Goal: Task Accomplishment & Management: Manage account settings

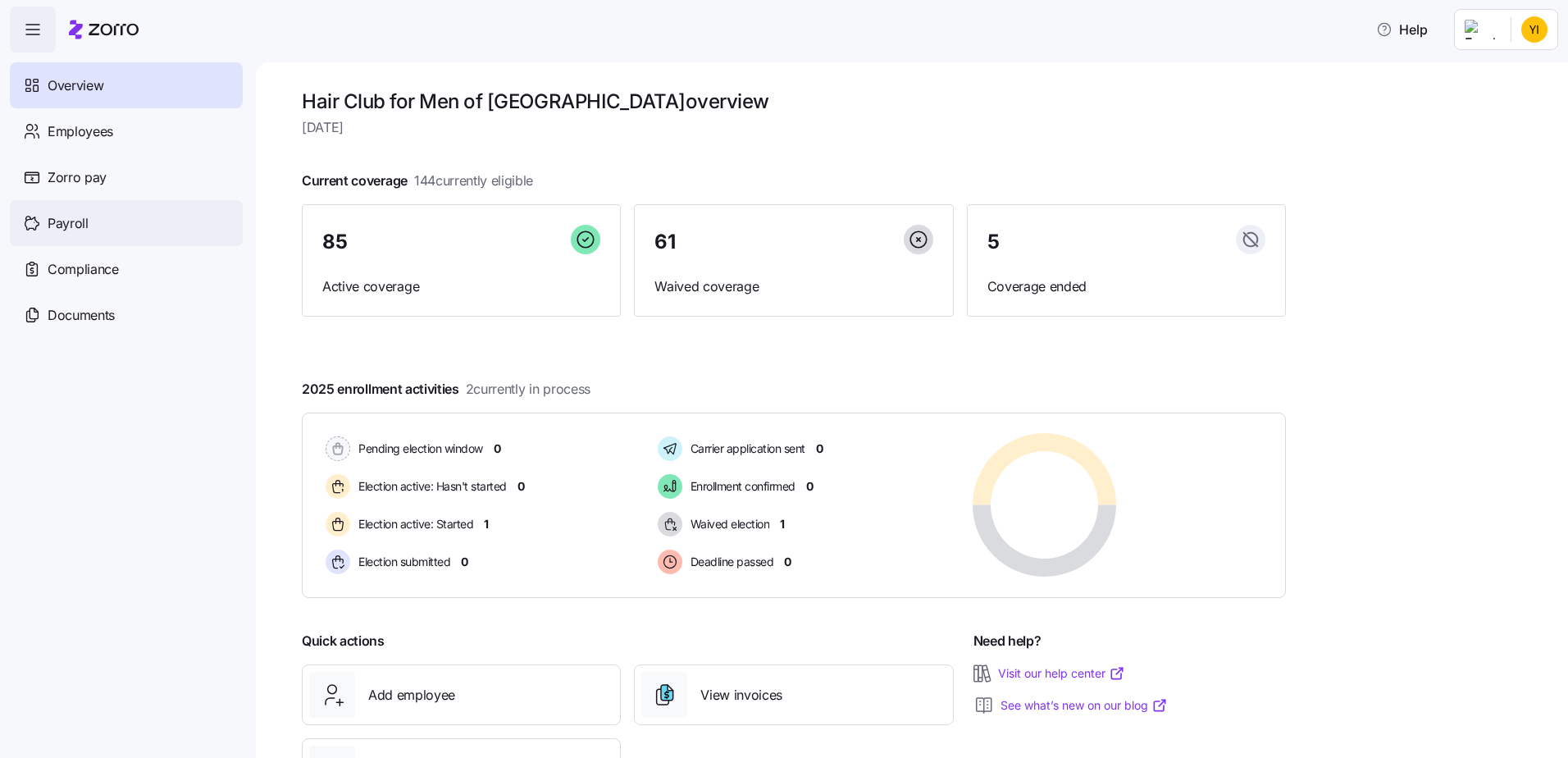
click at [60, 229] on span "Payroll" at bounding box center [68, 224] width 41 height 21
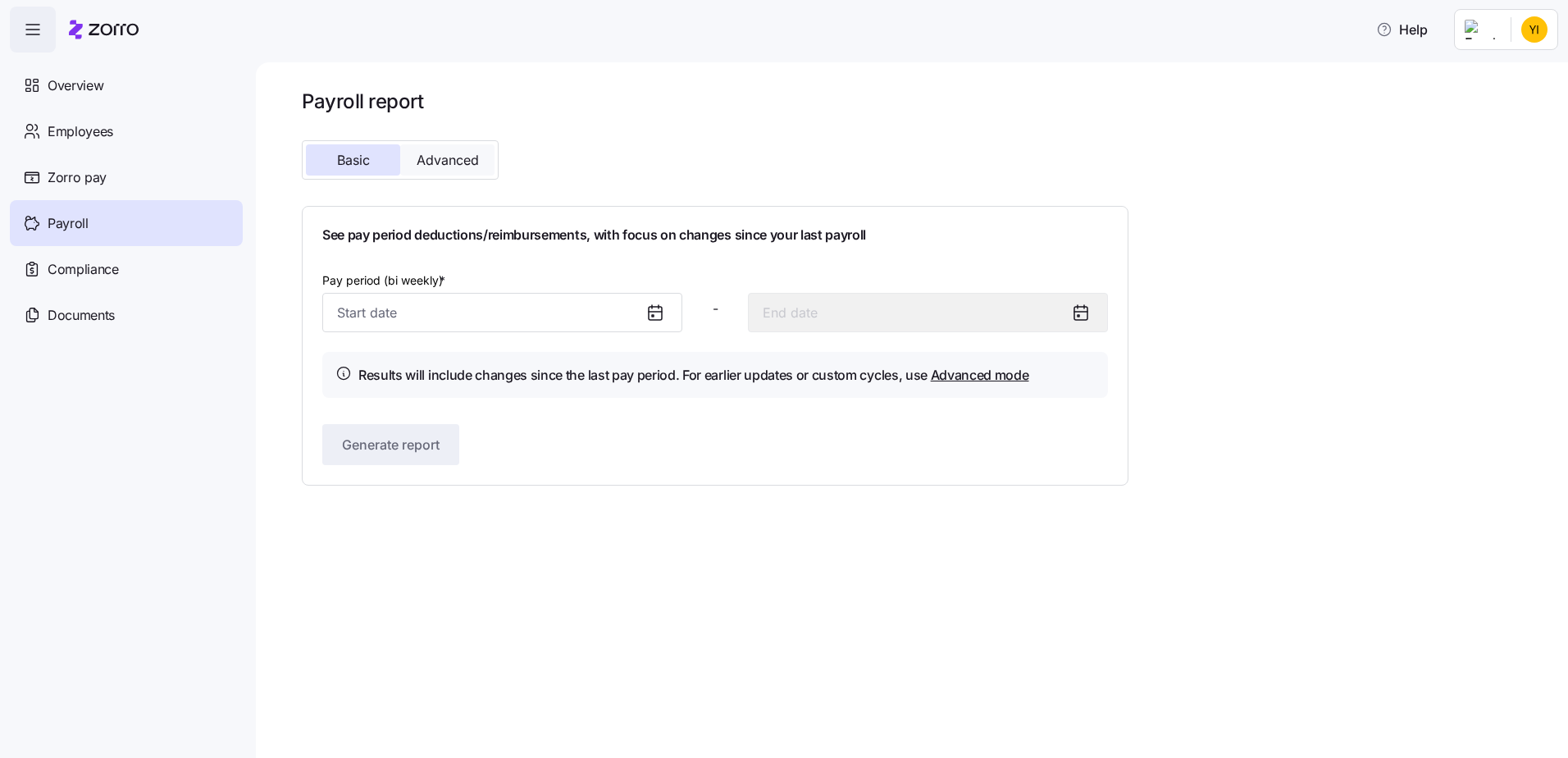
click at [480, 162] on button "Advanced" at bounding box center [447, 159] width 94 height 31
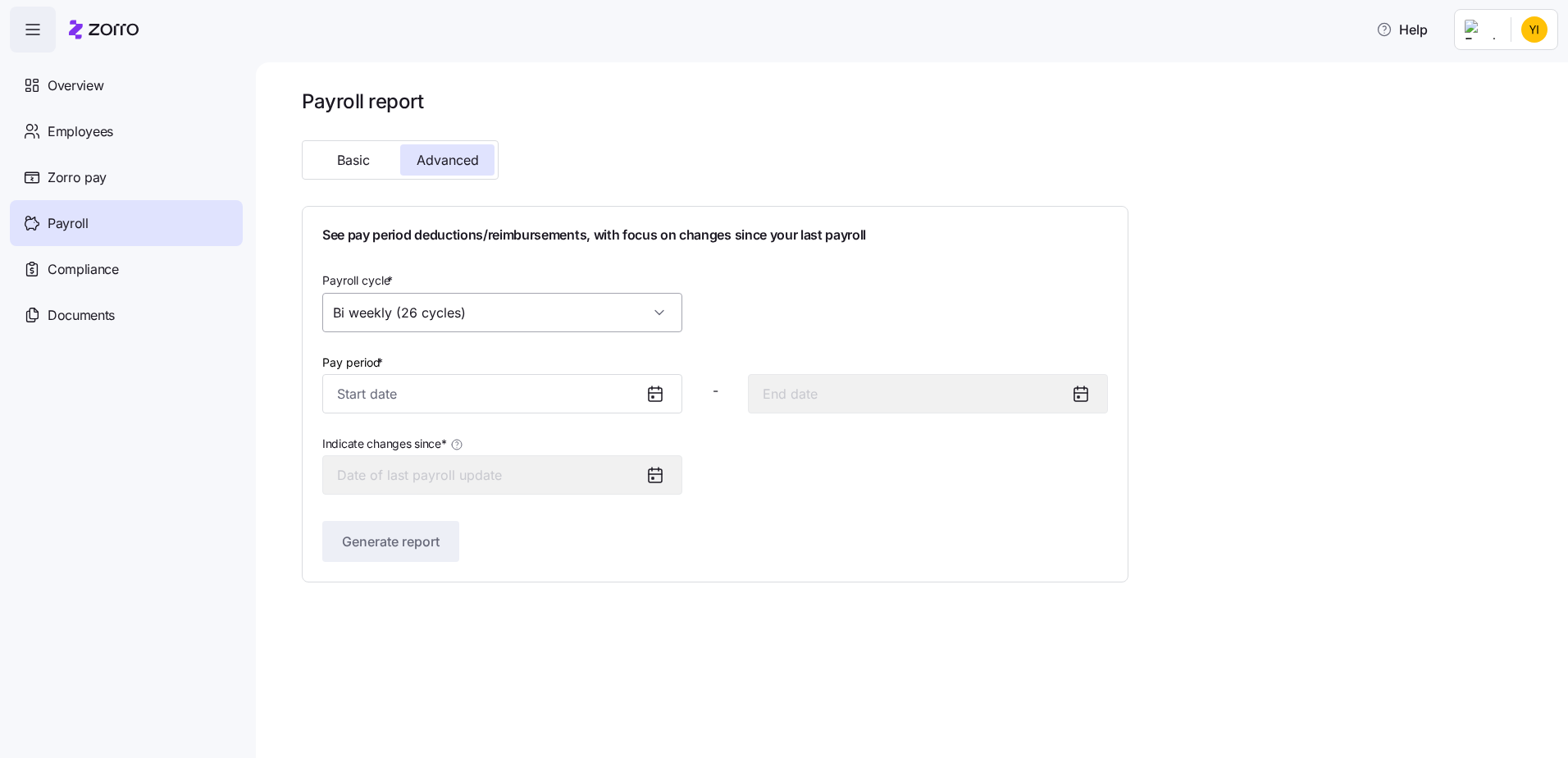
click at [646, 313] on input "Bi weekly (26 cycles)" at bounding box center [502, 313] width 360 height 40
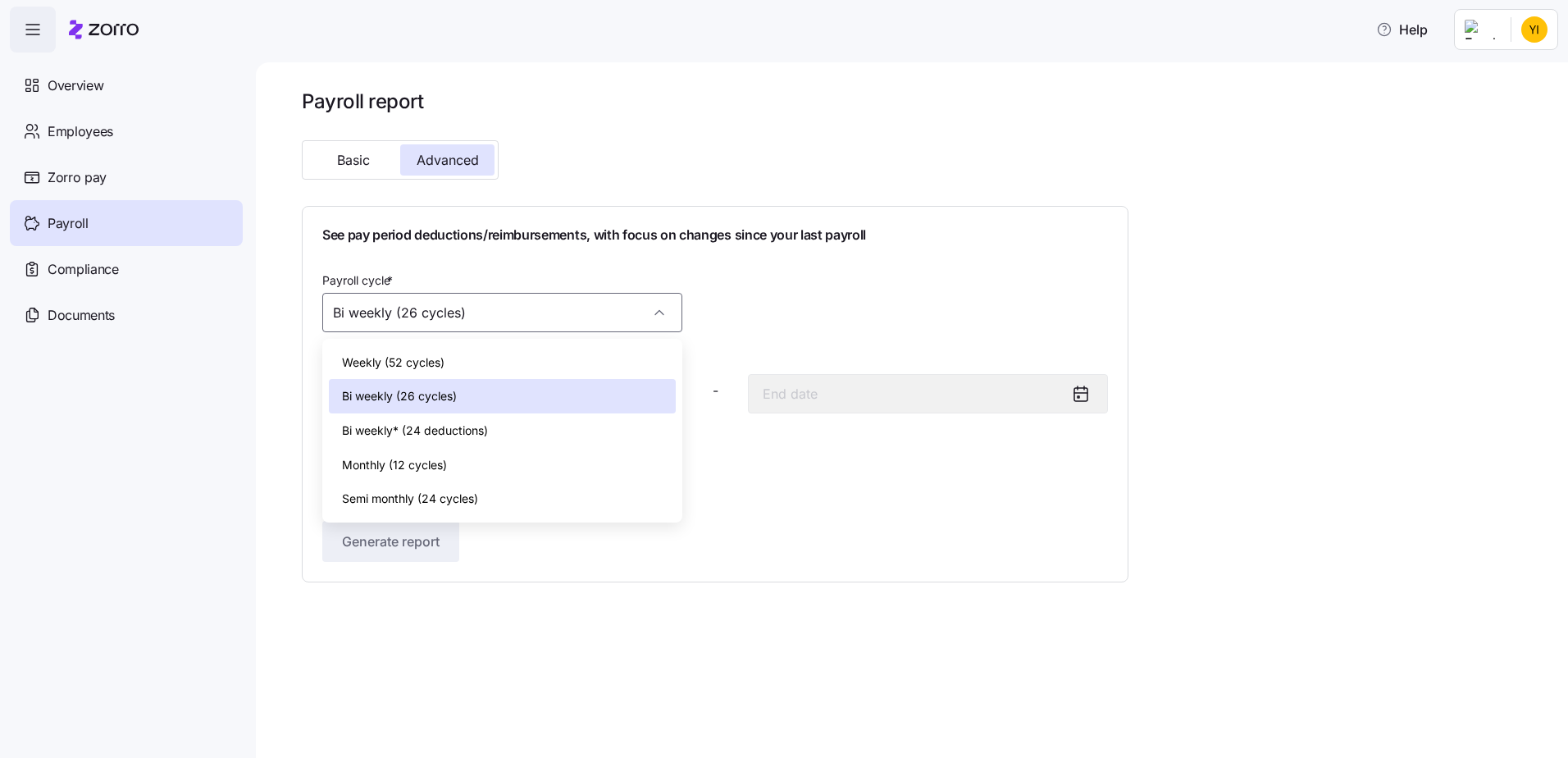
click at [426, 465] on span "Monthly (12 cycles)" at bounding box center [394, 465] width 105 height 18
type input "Monthly (12 cycles)"
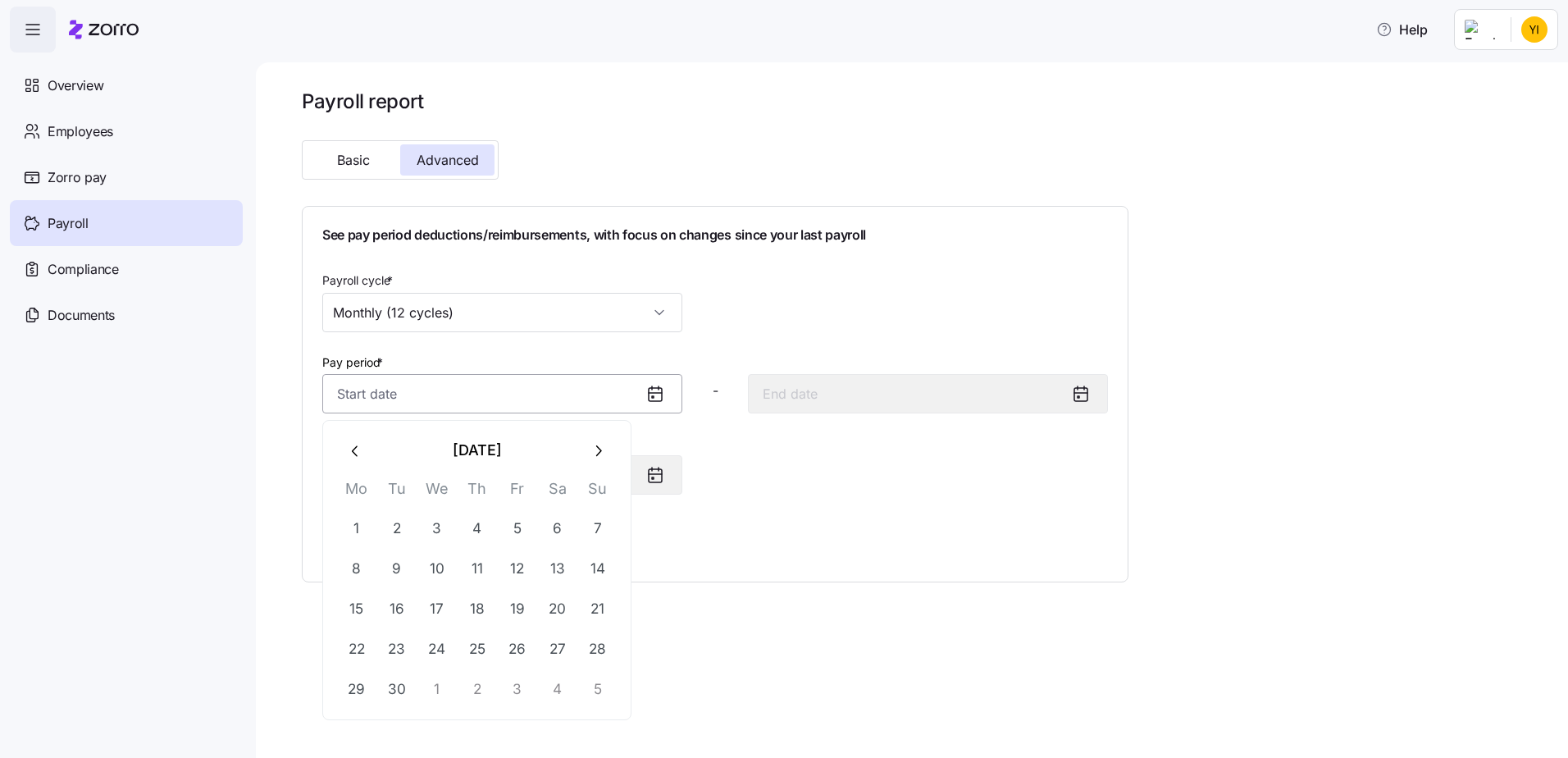
click at [471, 391] on input "Pay period *" at bounding box center [502, 393] width 360 height 40
click at [365, 526] on button "1" at bounding box center [357, 530] width 40 height 40
type input "September 1, 2025"
type input "September 30, 2025"
type input "September 1, 2025"
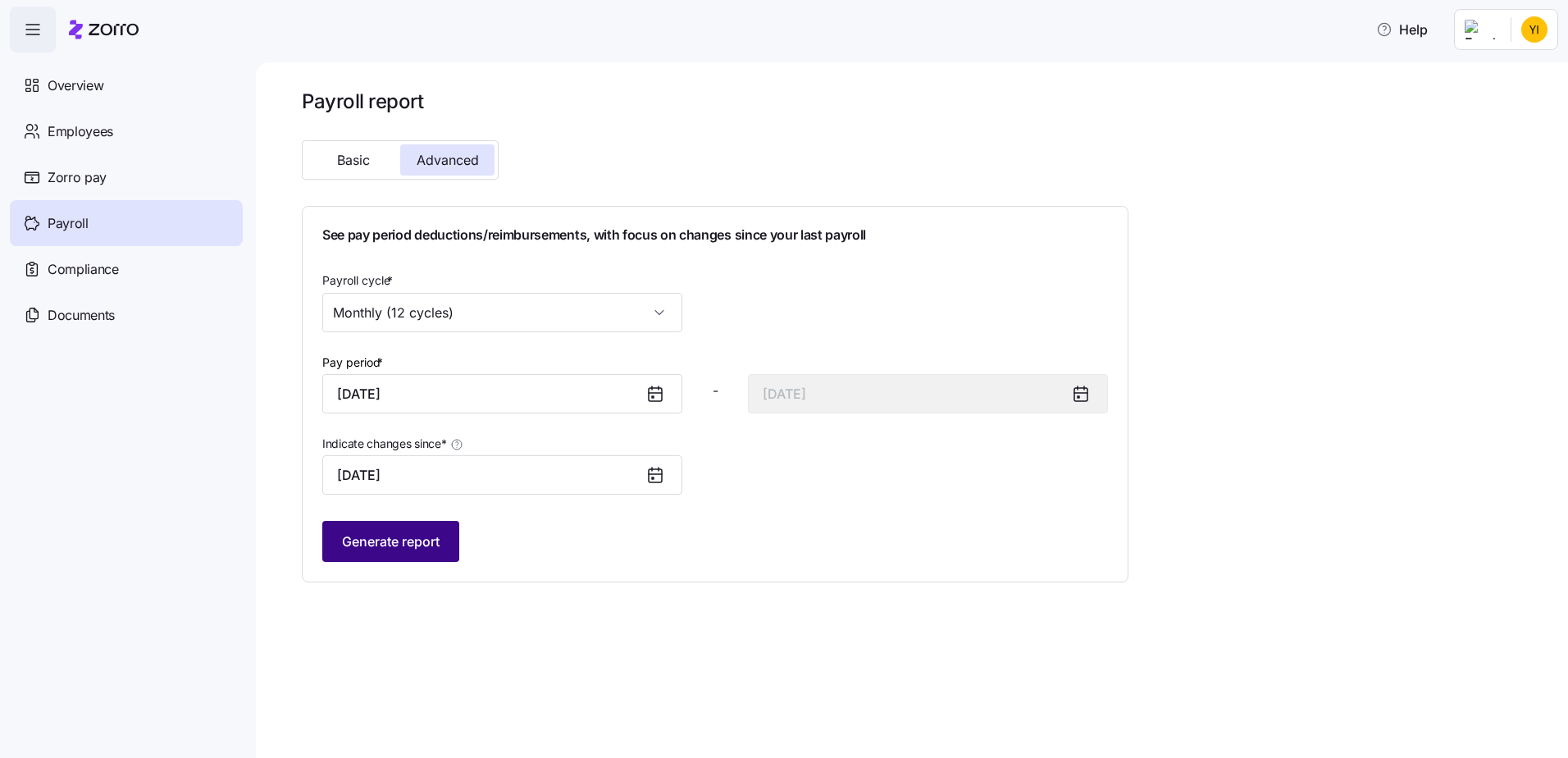
click at [383, 546] on span "Generate report" at bounding box center [391, 541] width 97 height 20
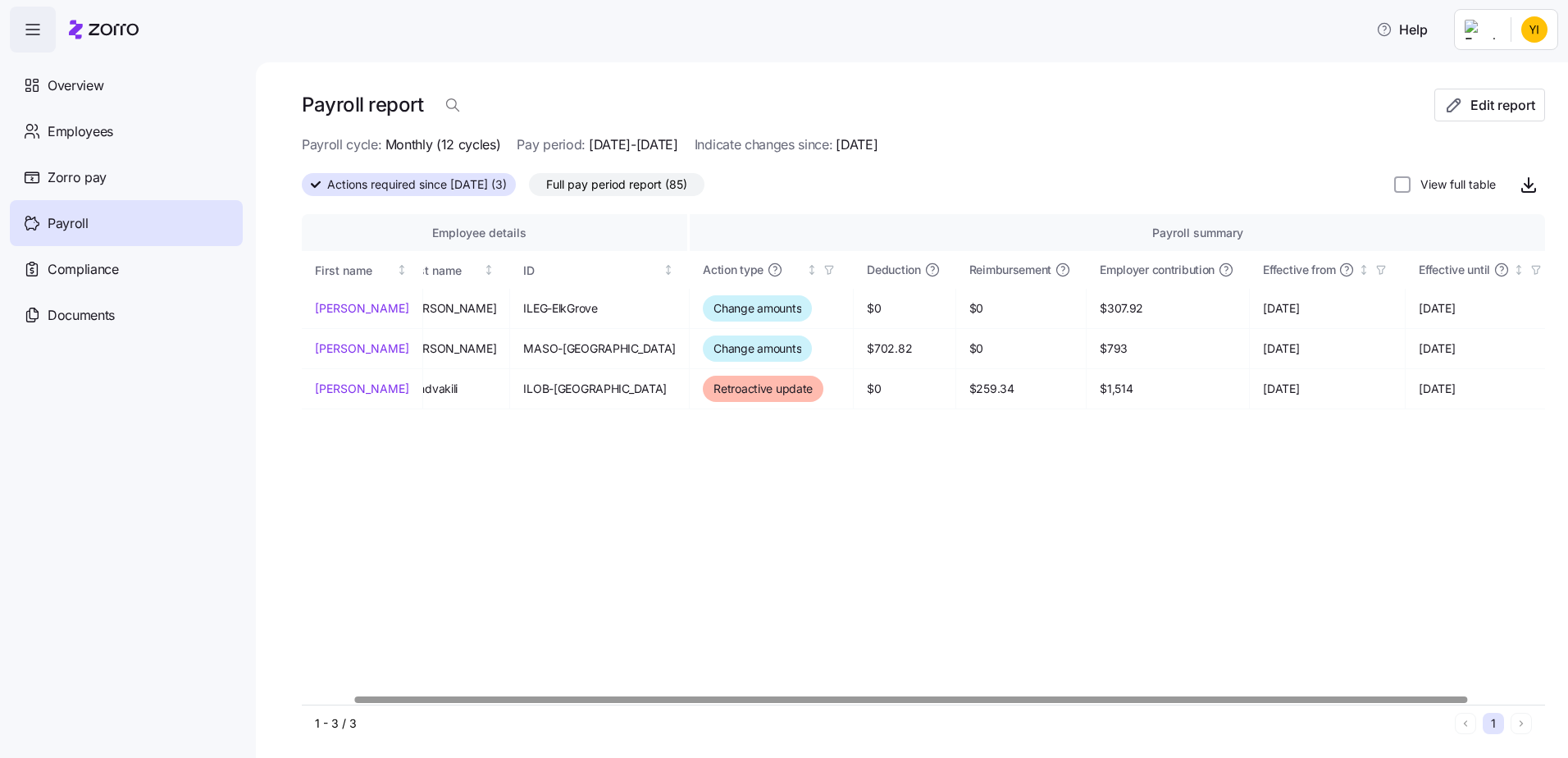
scroll to position [0, 21]
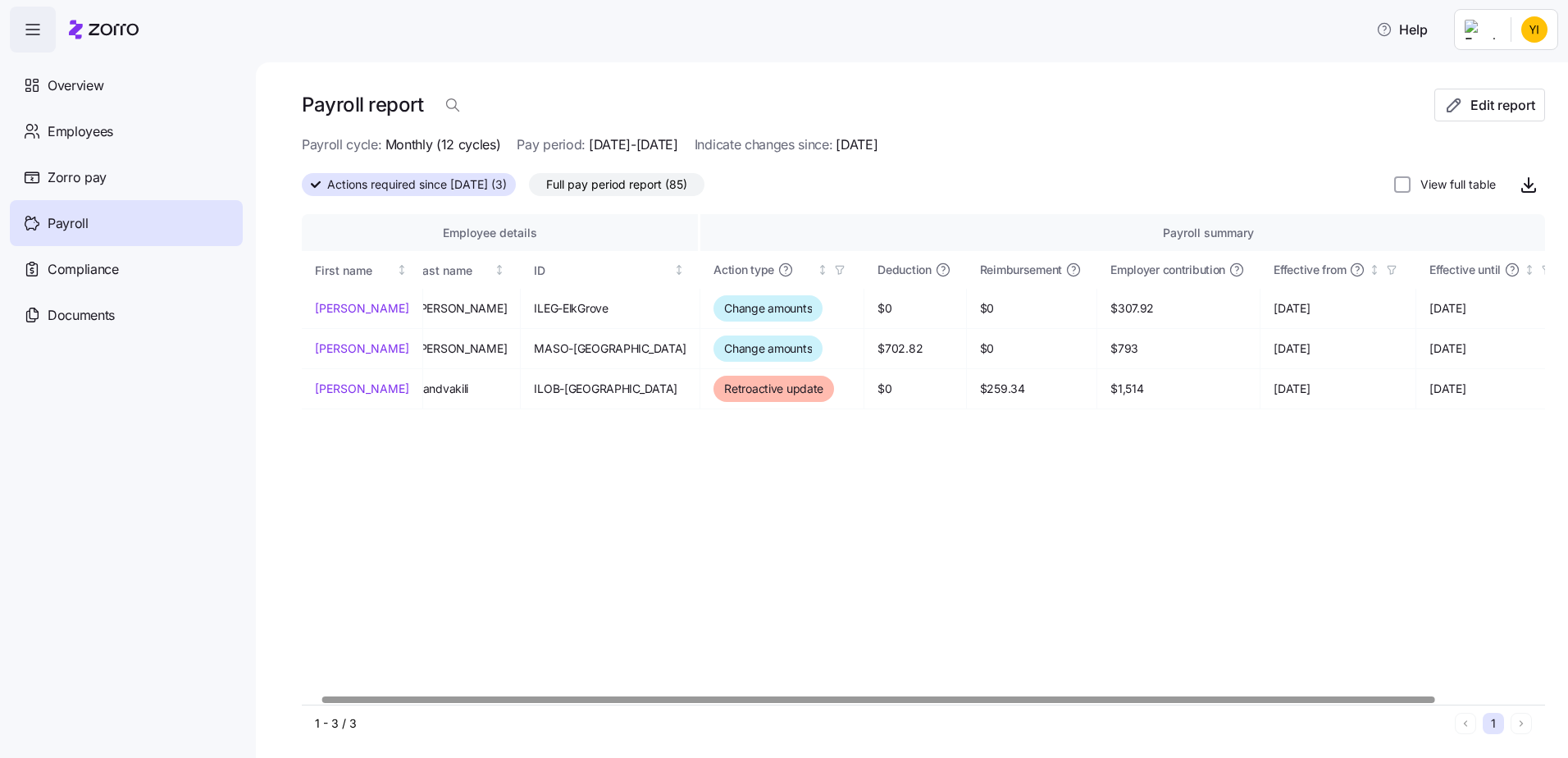
click at [668, 696] on div at bounding box center [878, 699] width 1113 height 6
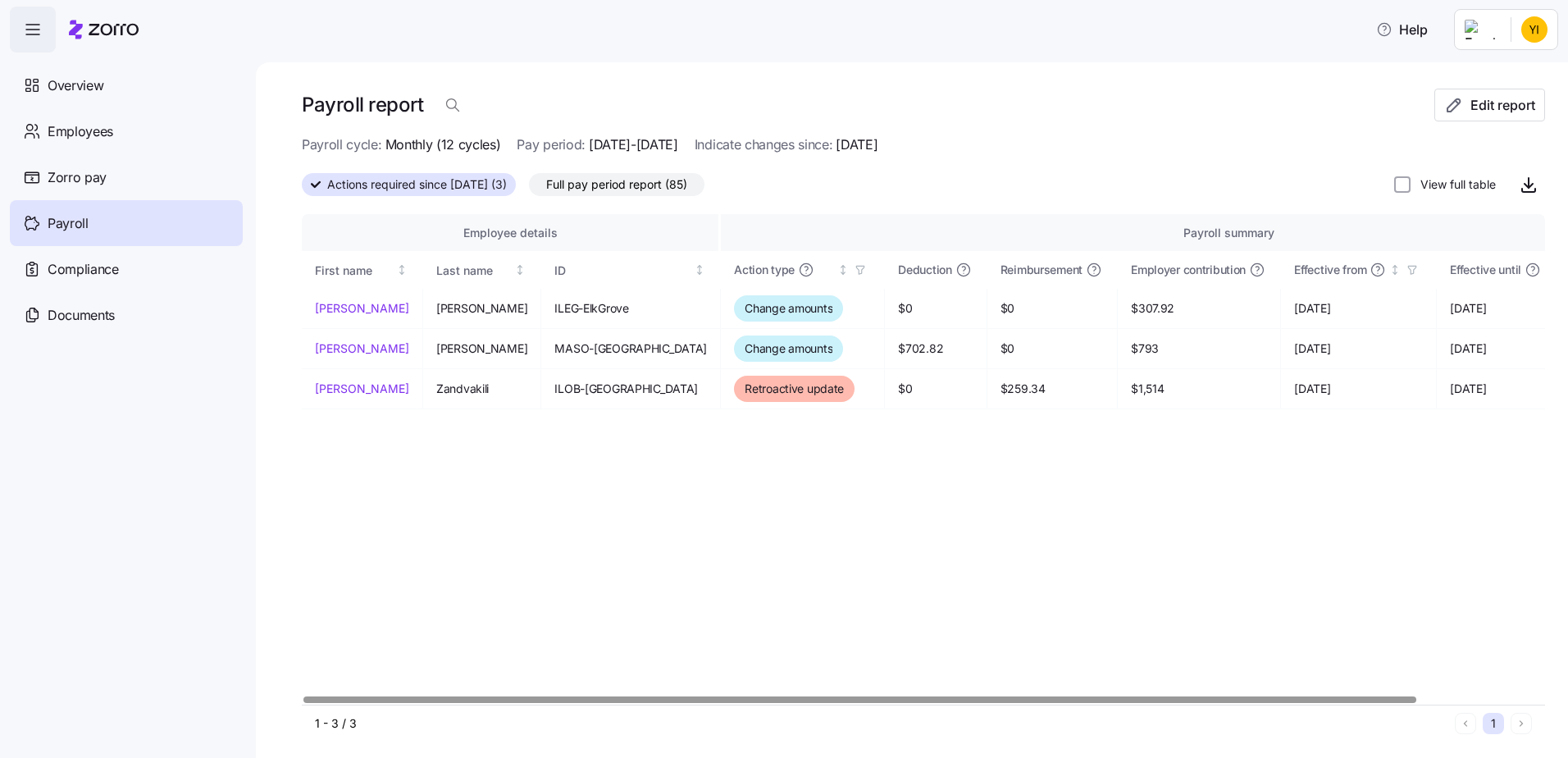
click at [603, 694] on div at bounding box center [923, 699] width 1243 height 10
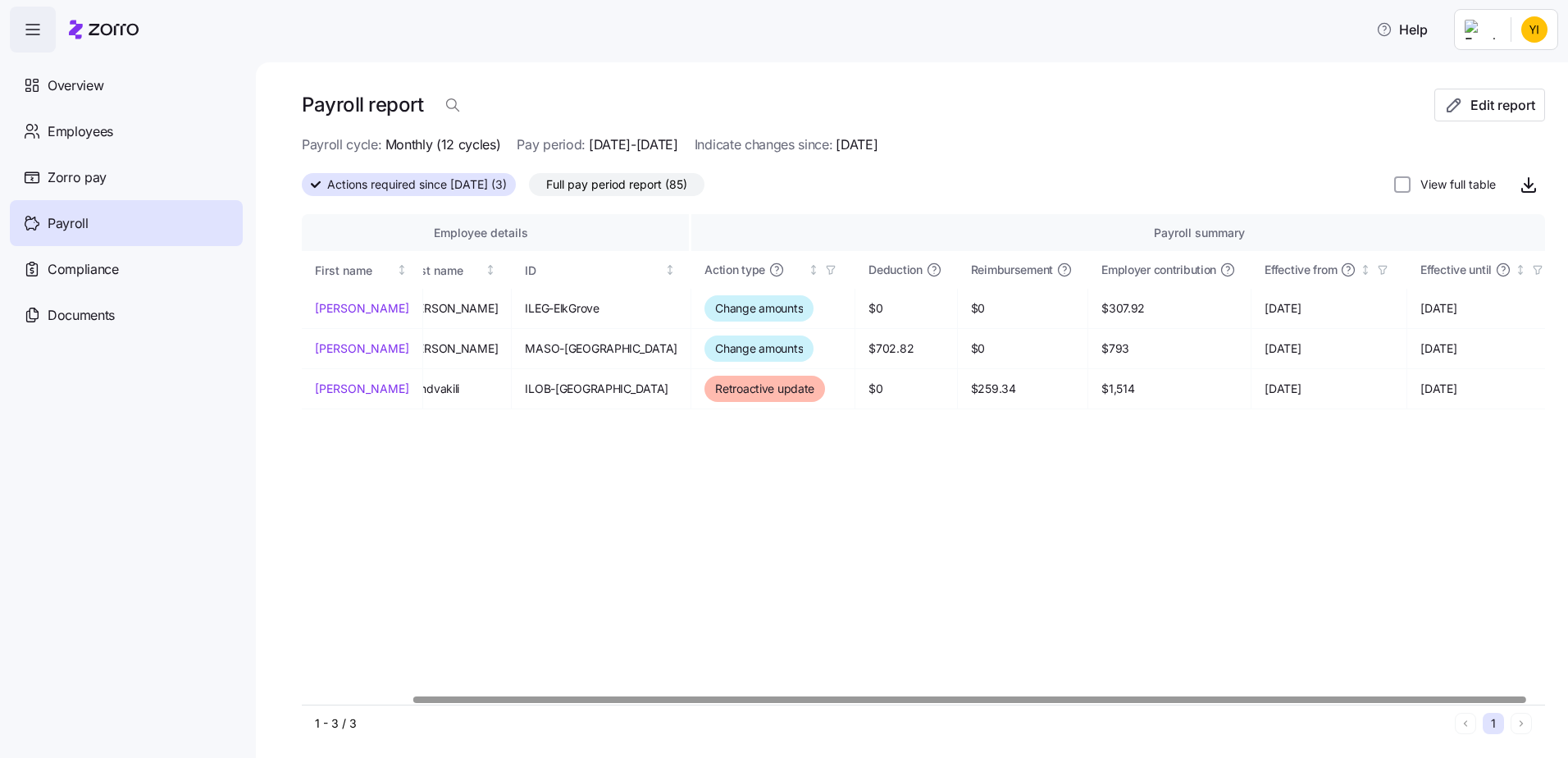
scroll to position [0, 127]
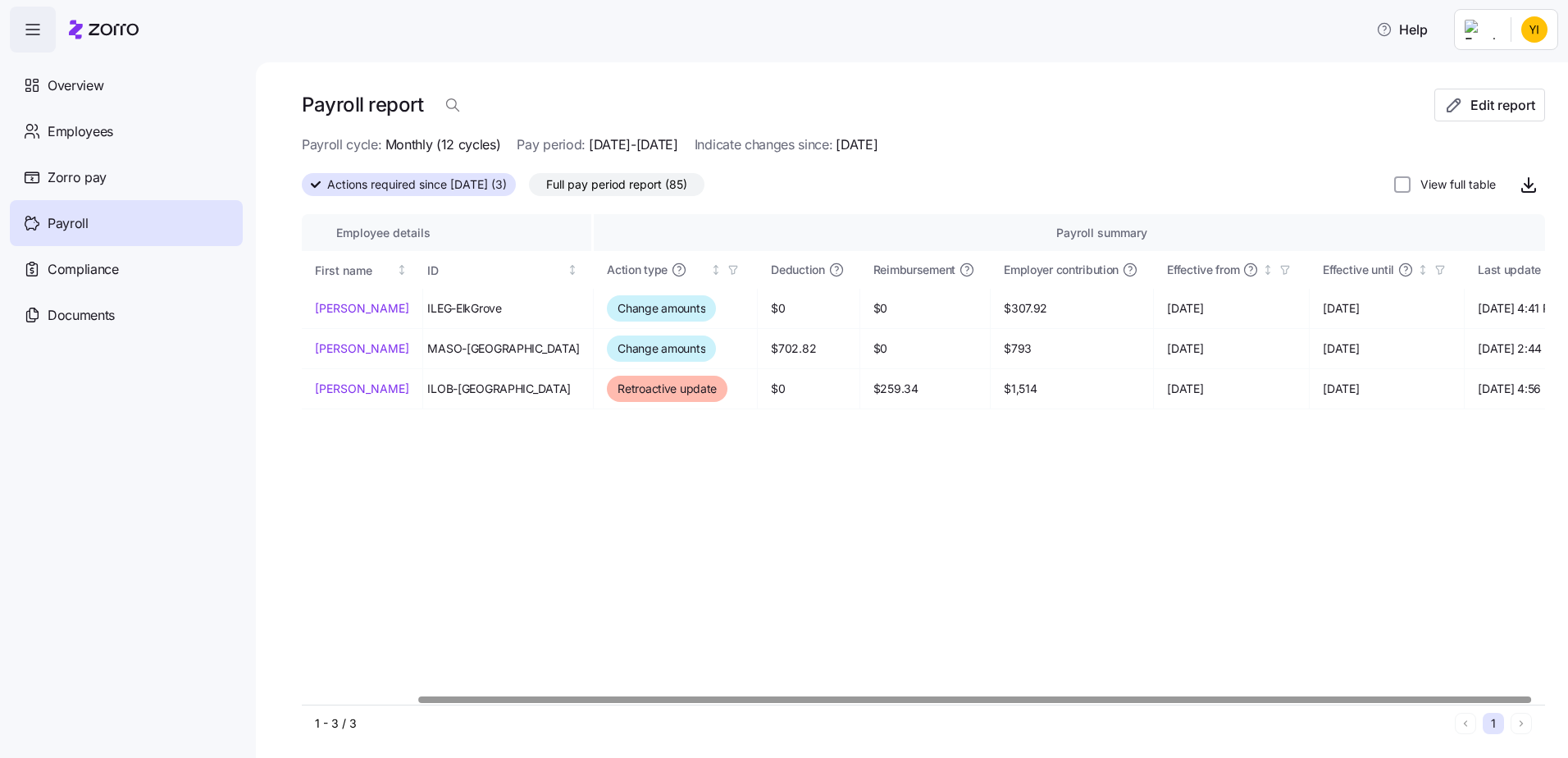
click at [1012, 696] on div at bounding box center [976, 699] width 1113 height 6
click at [594, 190] on span "Full pay period report (85)" at bounding box center [617, 184] width 141 height 21
click at [529, 189] on input "Full pay period report (85)" at bounding box center [529, 189] width 0 height 0
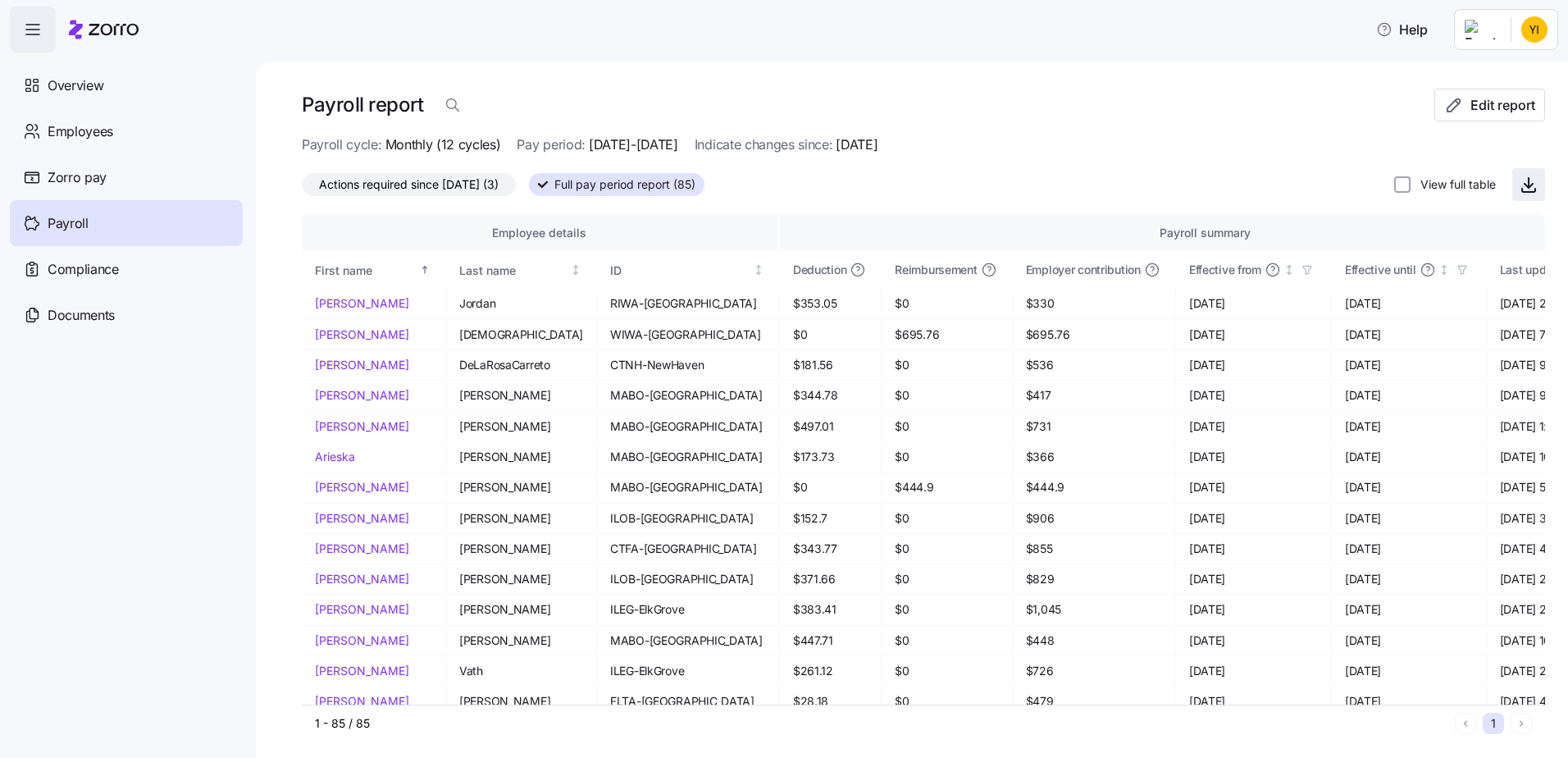
click at [1518, 186] on icon "button" at bounding box center [1528, 185] width 20 height 20
click at [461, 186] on span "Actions required since 09/01/2025 (3)" at bounding box center [408, 184] width 180 height 21
click at [302, 189] on input "Actions required since 09/01/2025 (3)" at bounding box center [302, 189] width 0 height 0
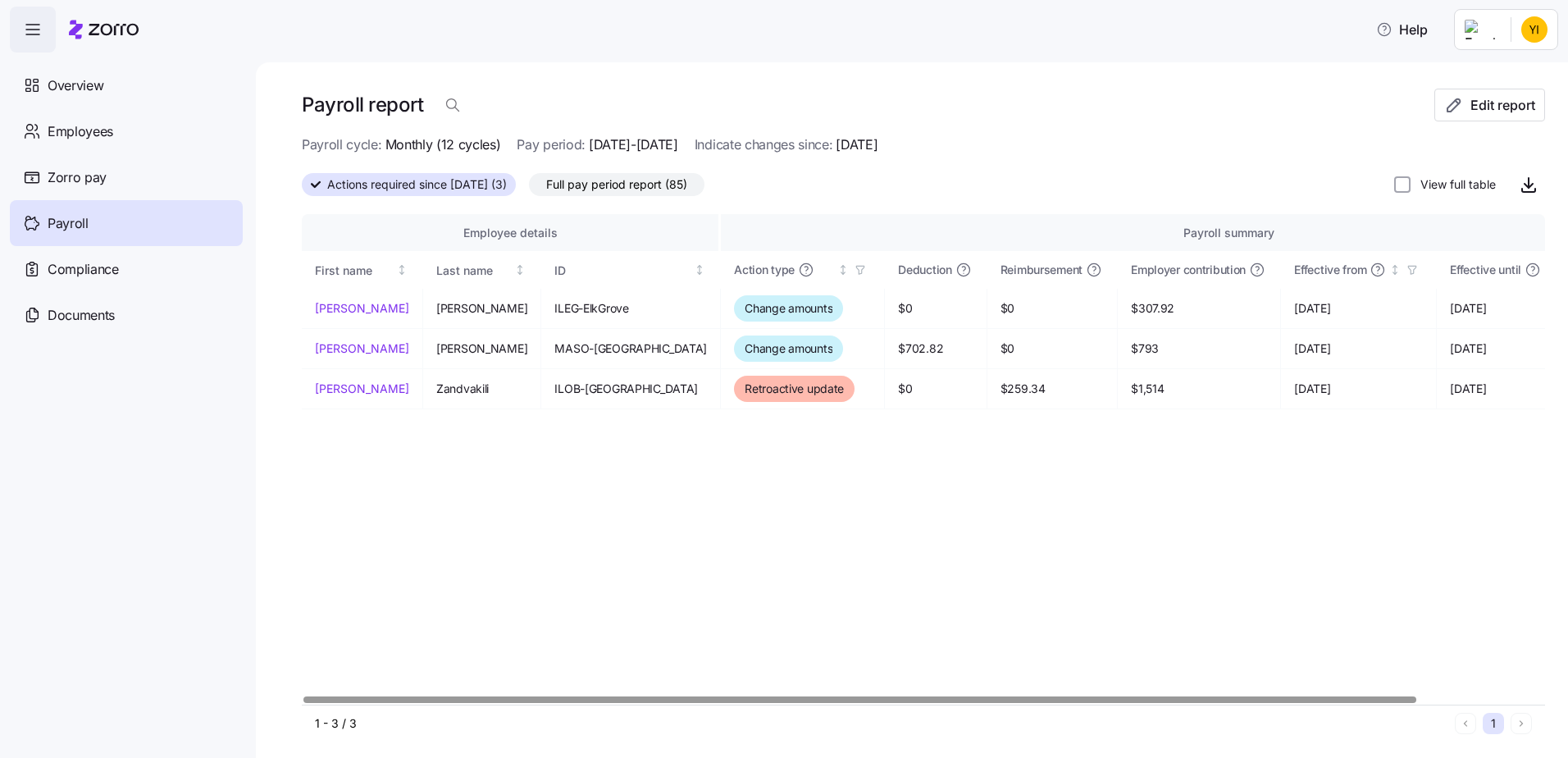
click at [478, 701] on div at bounding box center [860, 699] width 1113 height 6
click at [657, 701] on div at bounding box center [860, 699] width 1113 height 6
click at [744, 696] on div at bounding box center [860, 699] width 1113 height 6
click at [1172, 439] on div "Employee details Payroll summary First name Last name ID Action type Deduction …" at bounding box center [923, 459] width 1243 height 491
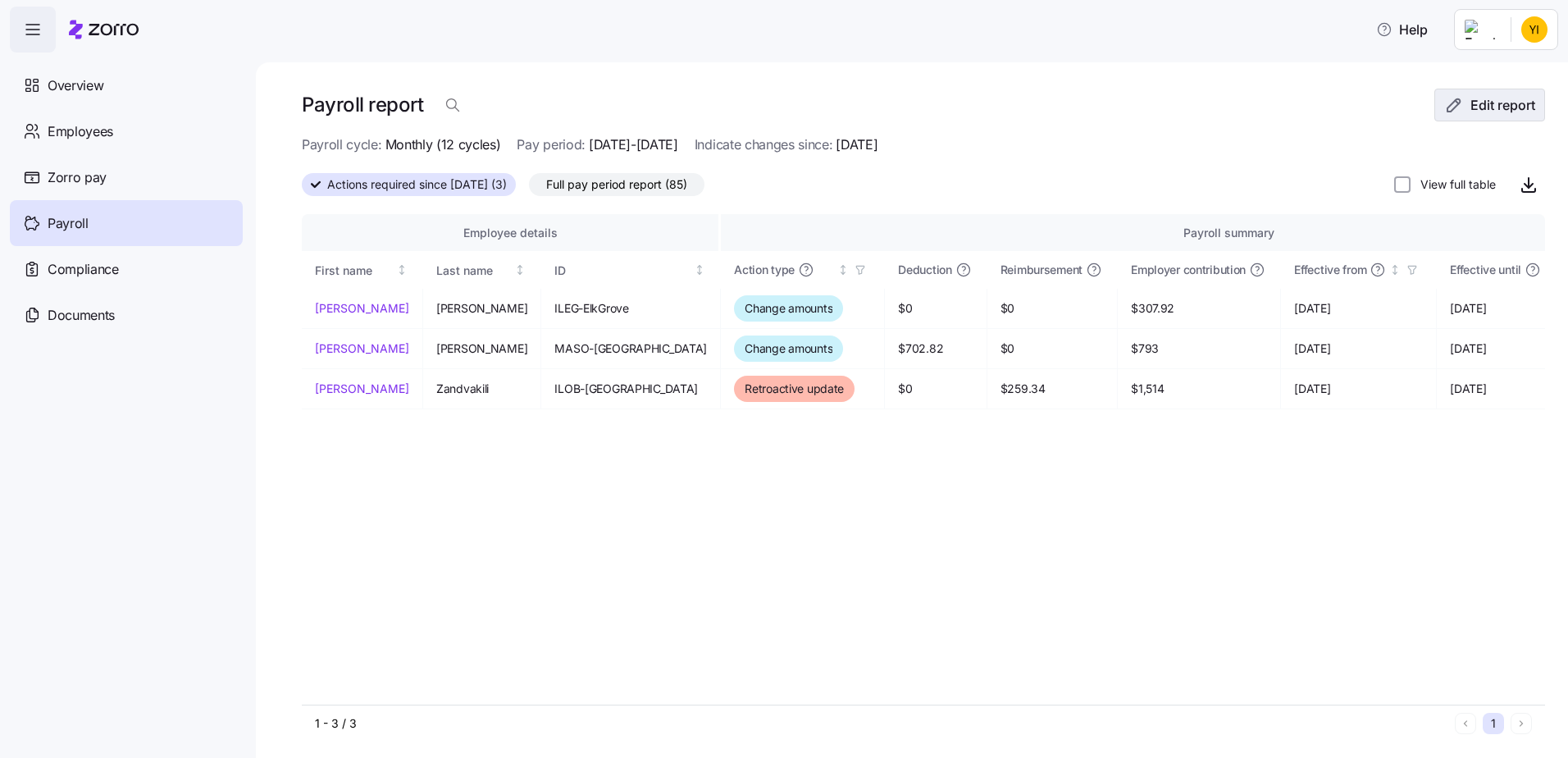
click at [1448, 105] on icon "button" at bounding box center [1454, 105] width 12 height 12
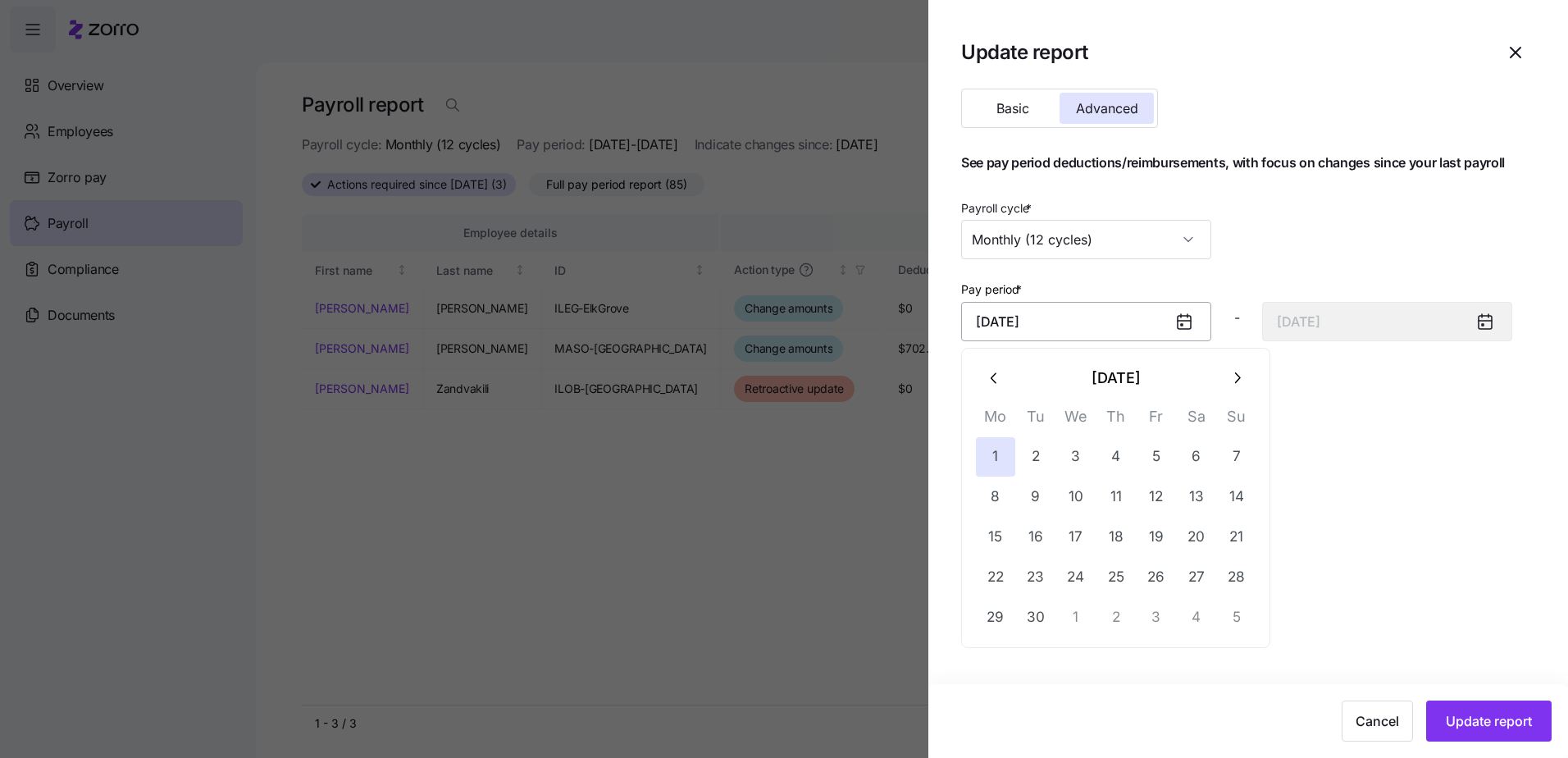
click at [1119, 322] on input "September 1, 2025" at bounding box center [1086, 322] width 250 height 40
click at [998, 374] on icon "button" at bounding box center [995, 378] width 18 height 18
click at [1149, 448] on button "1" at bounding box center [1157, 457] width 40 height 40
type input "August 1, 2025"
type input "August 31, 2025"
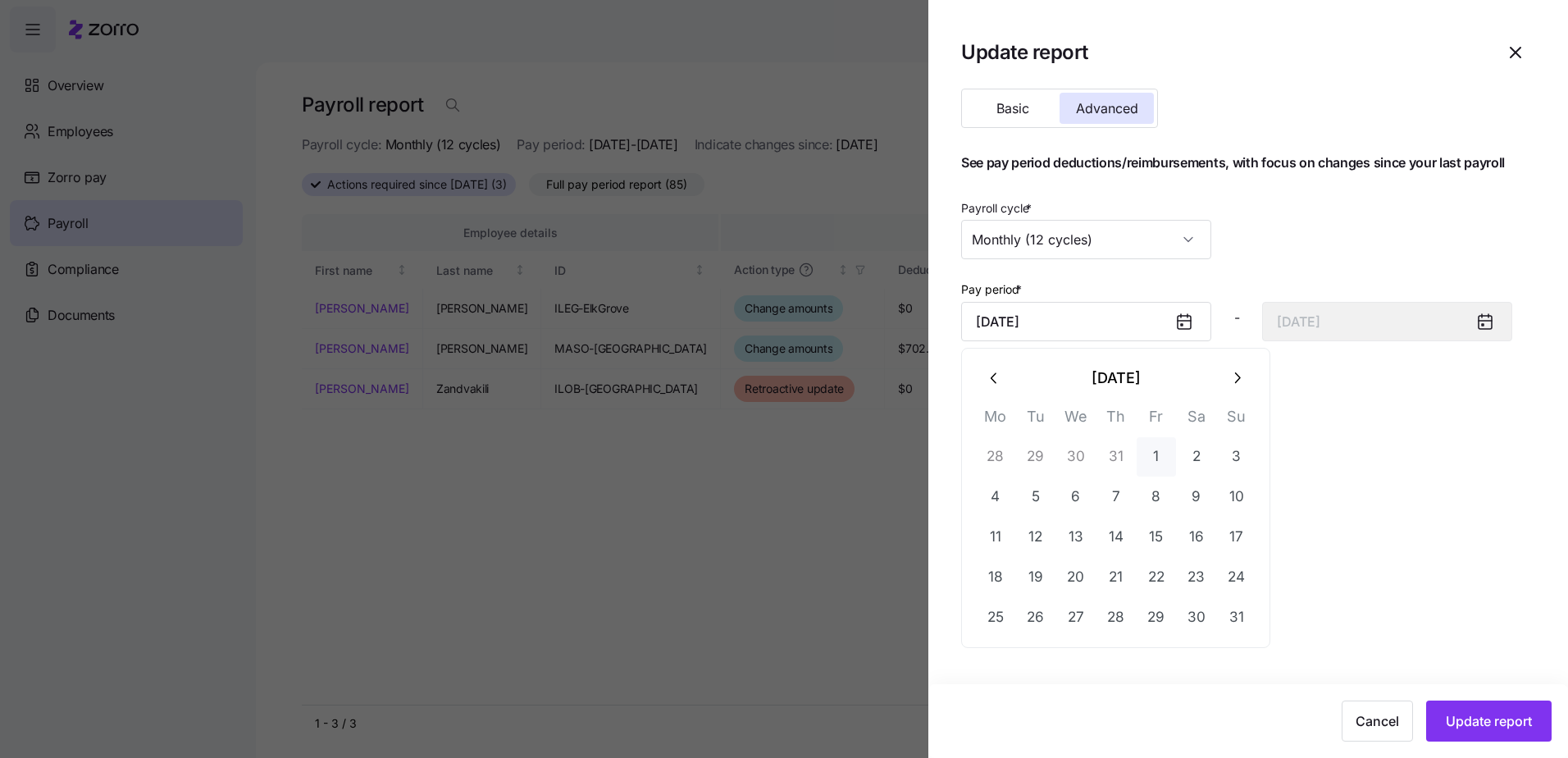
type input "August 1, 2025"
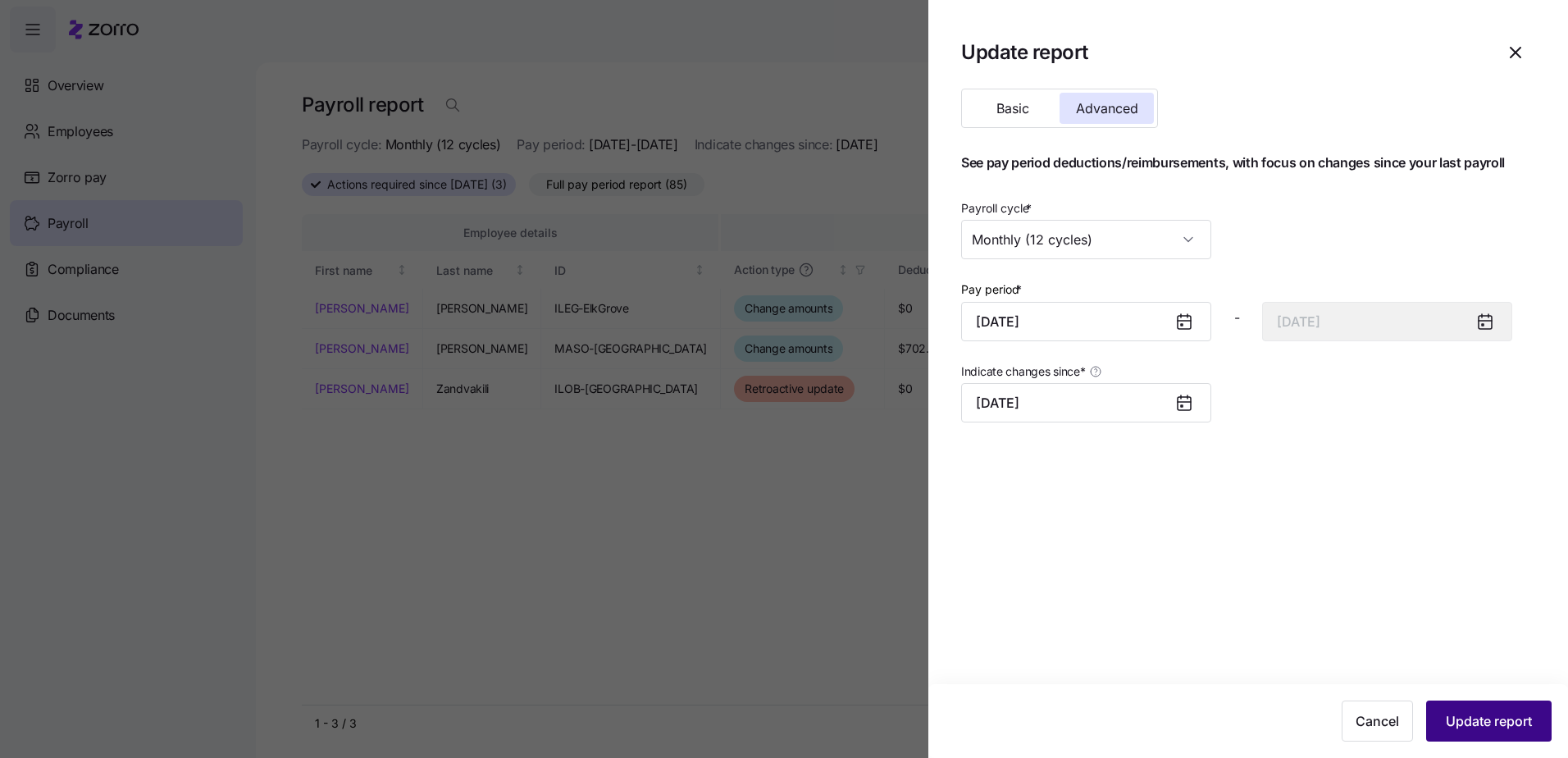
click at [1465, 721] on span "Update report" at bounding box center [1489, 721] width 86 height 20
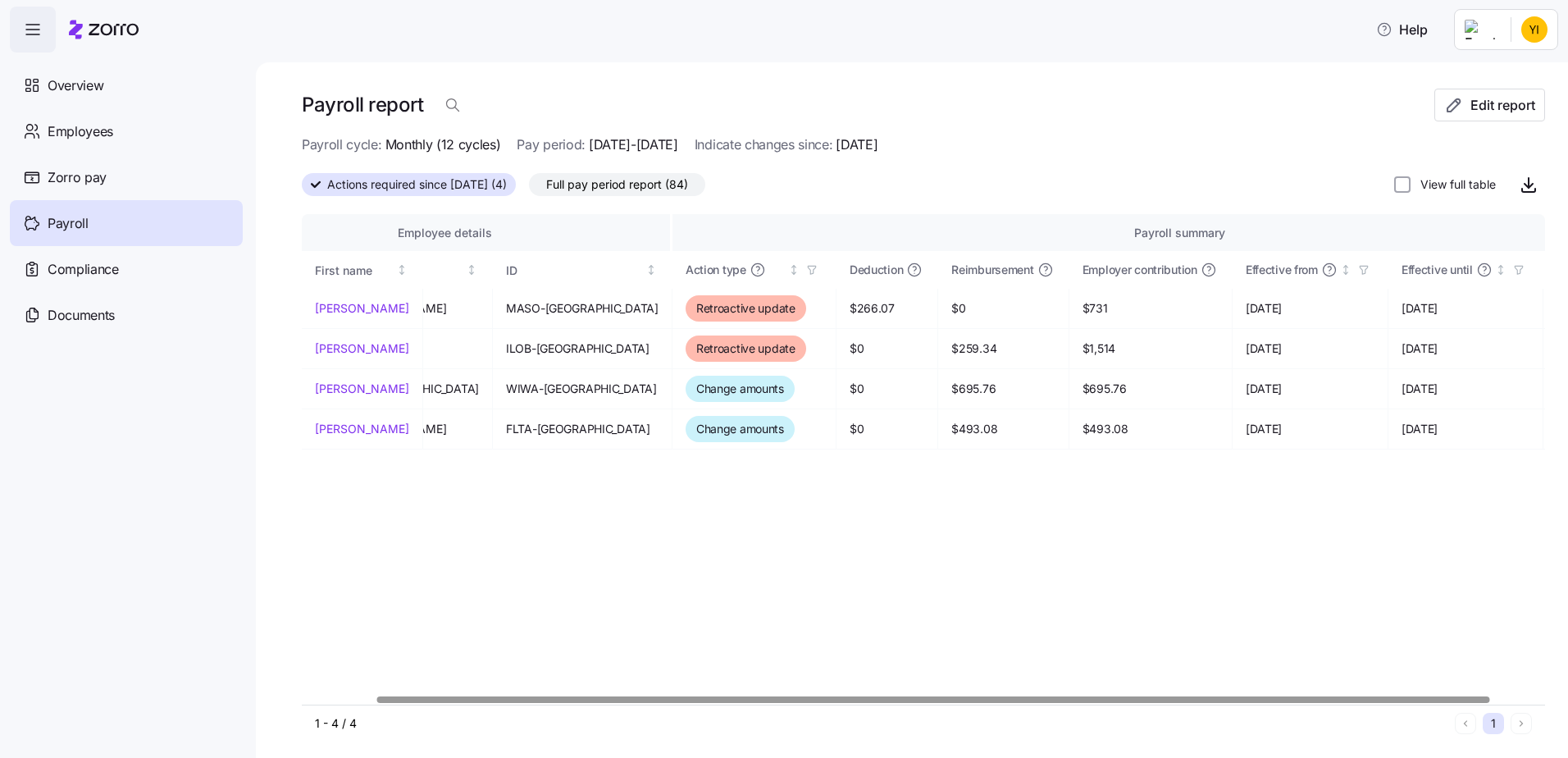
scroll to position [0, 127]
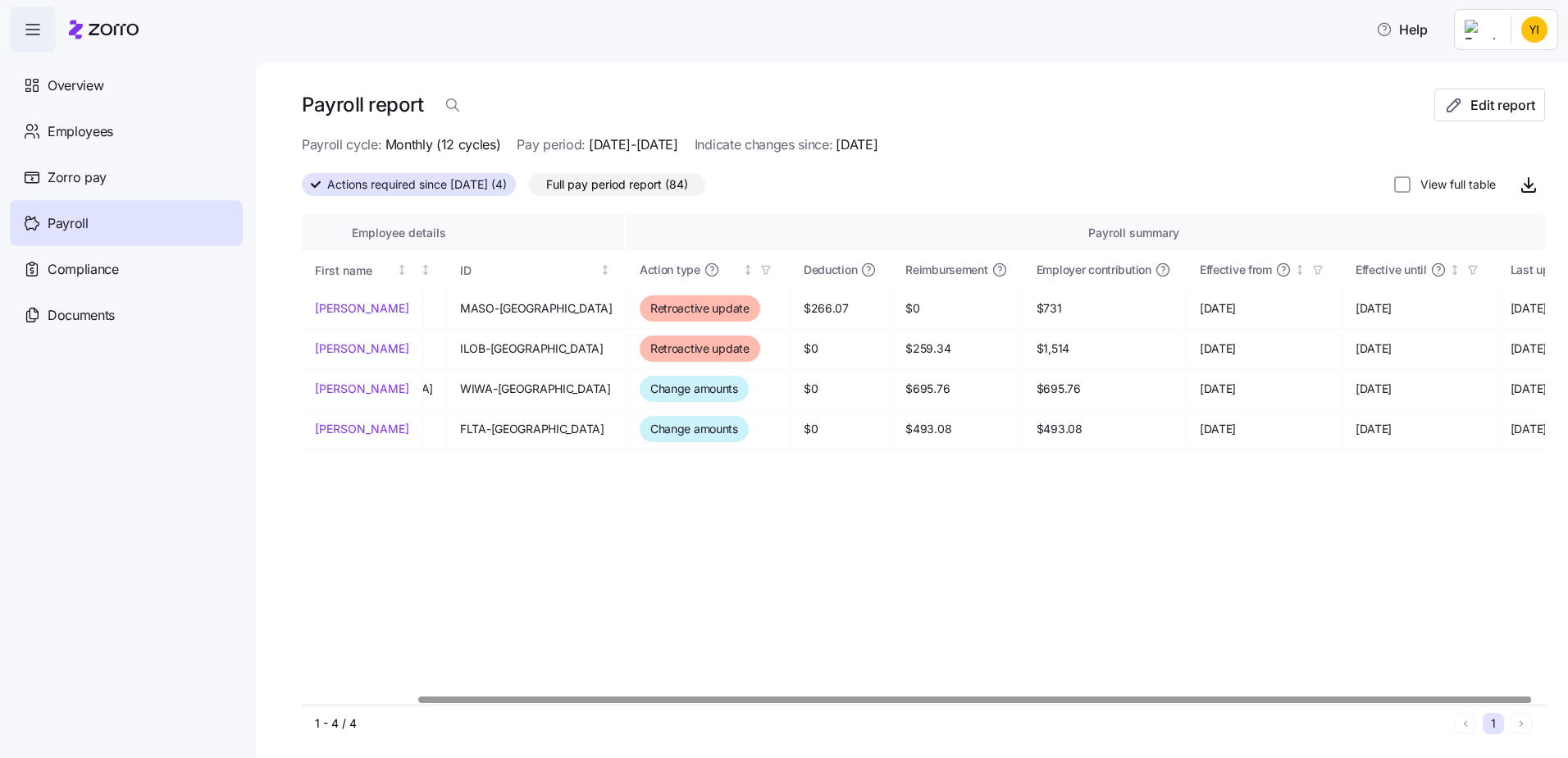
click at [1200, 696] on div at bounding box center [976, 699] width 1113 height 6
click at [974, 696] on div at bounding box center [976, 699] width 1113 height 6
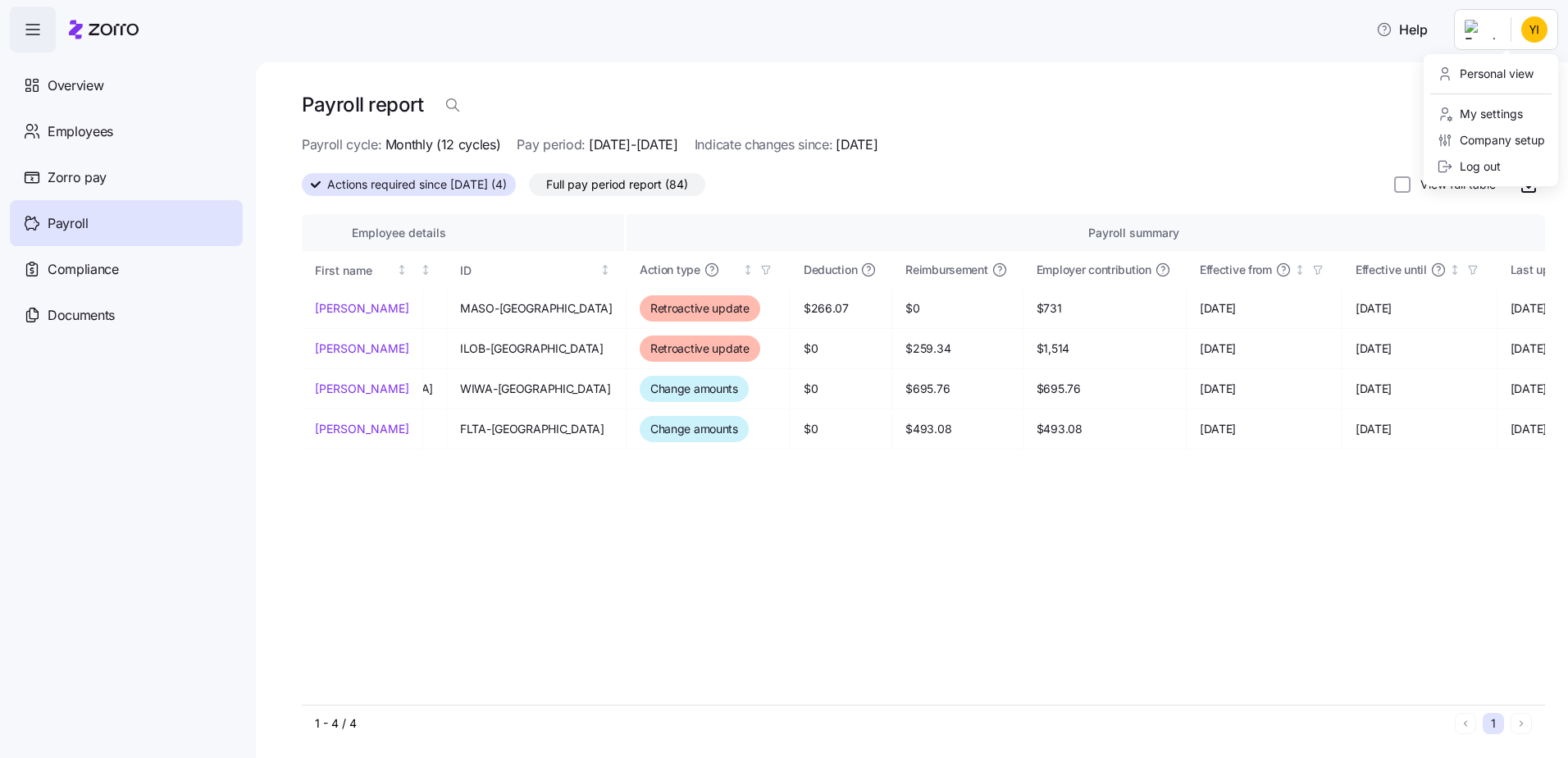
click at [1528, 29] on html "Help Overview Employees Zorro pay Payroll Compliance Documents Payroll report E…" at bounding box center [784, 374] width 1568 height 748
click at [1473, 167] on div "Log out" at bounding box center [1469, 166] width 64 height 18
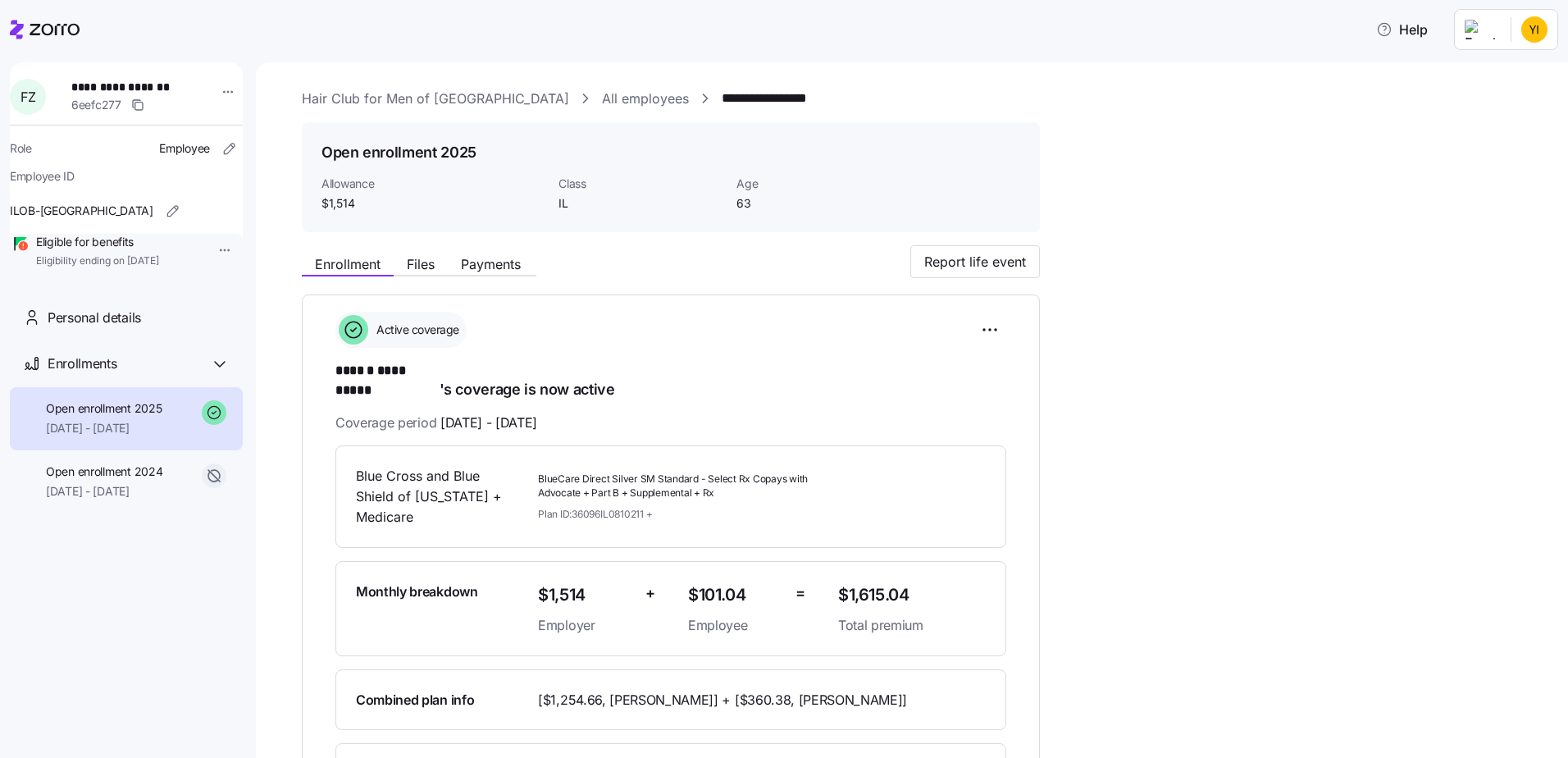
click at [214, 216] on html "**********" at bounding box center [784, 374] width 1568 height 748
click at [224, 251] on div "Terminate employee" at bounding box center [266, 257] width 109 height 18
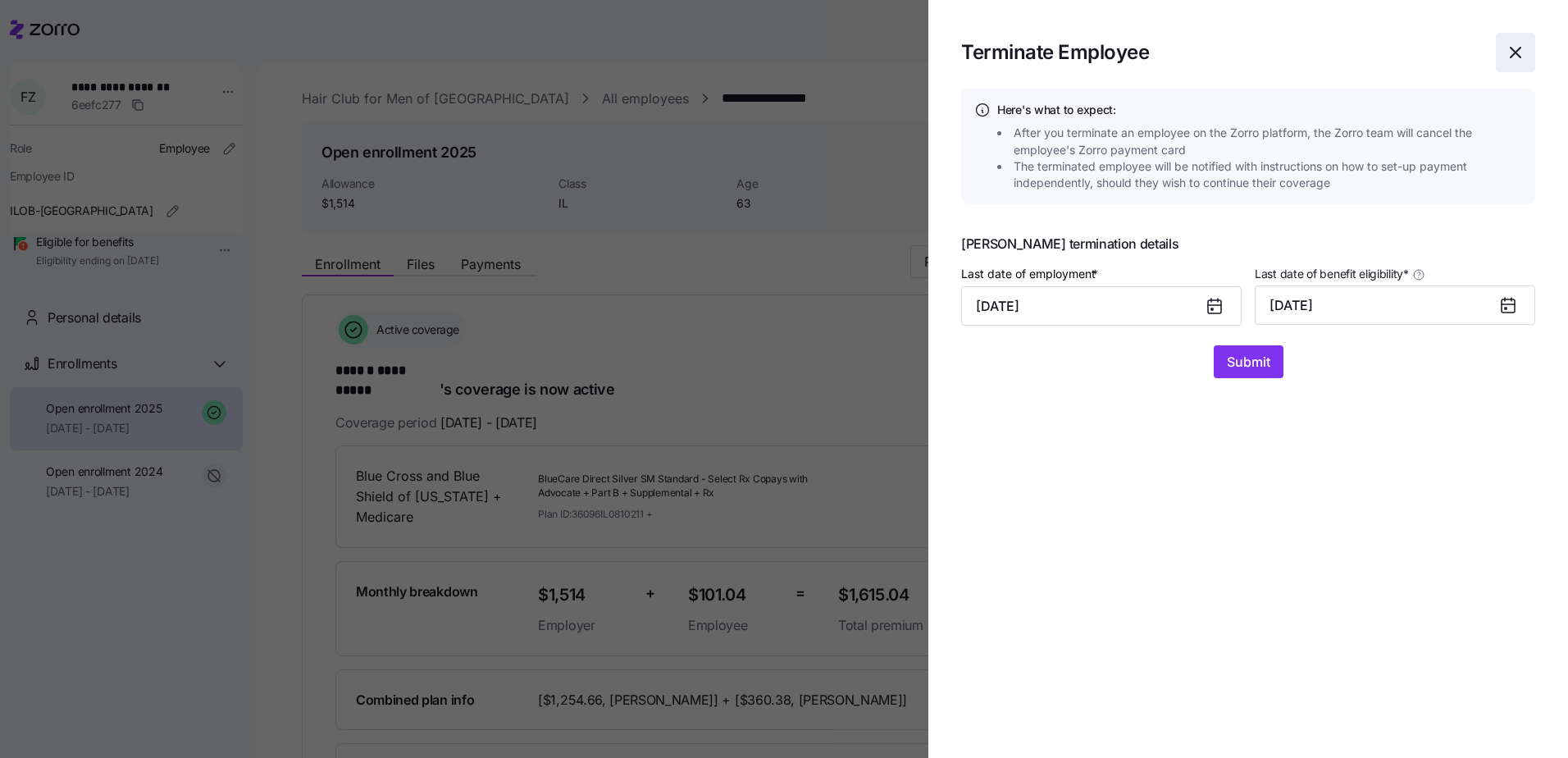
click at [1516, 51] on icon "button" at bounding box center [1515, 53] width 20 height 20
